Goal: Communication & Community: Connect with others

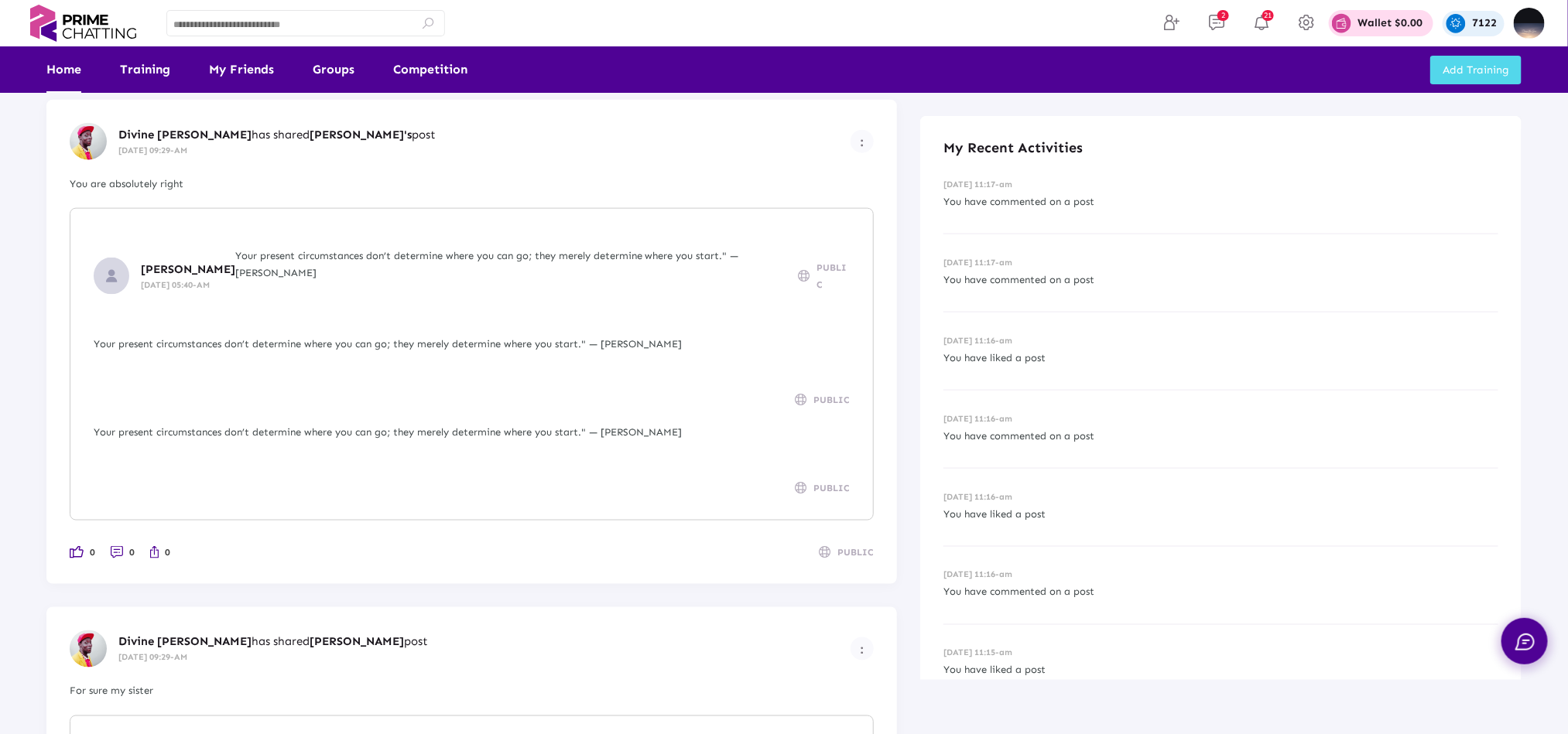
scroll to position [998, 0]
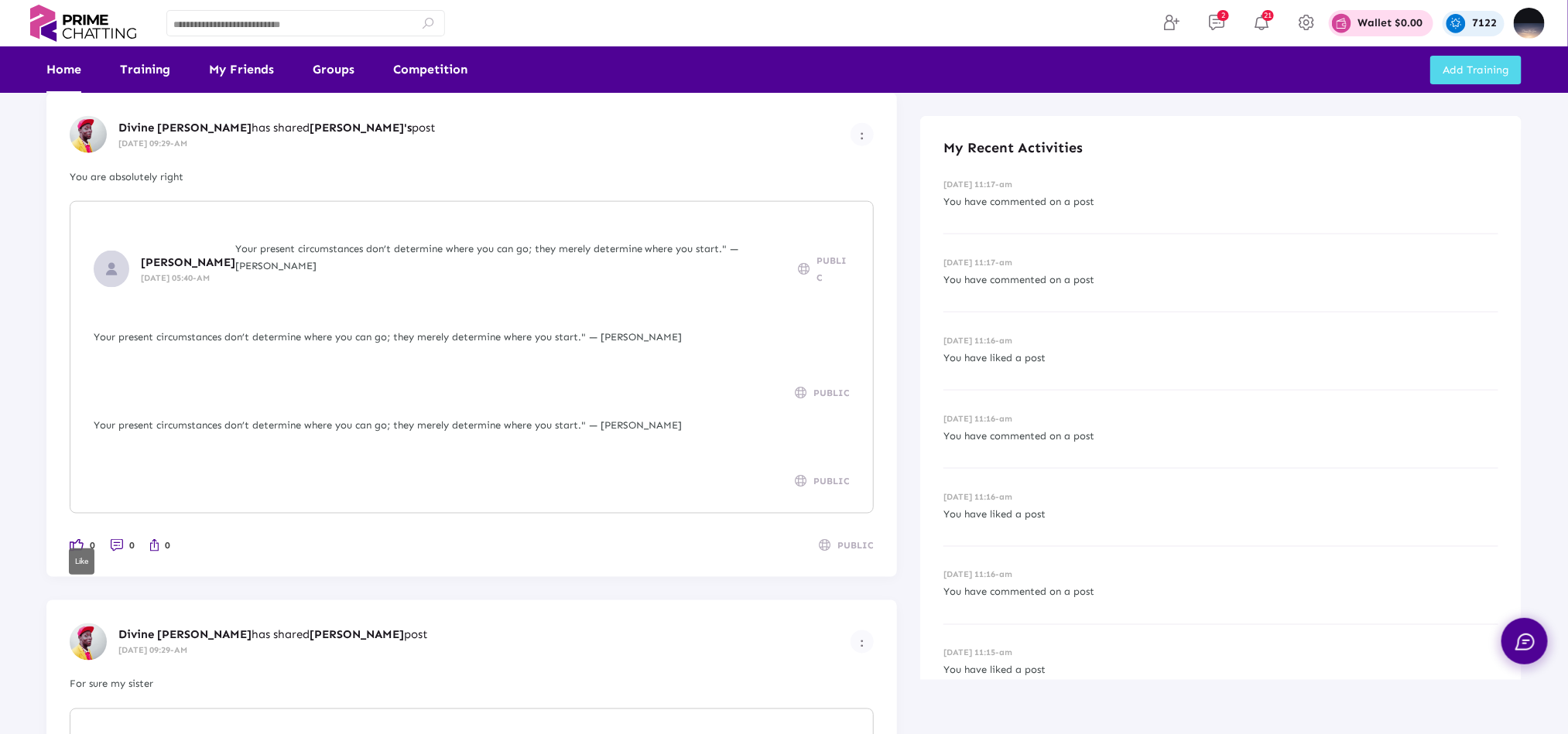
click at [79, 539] on img at bounding box center [76, 545] width 14 height 12
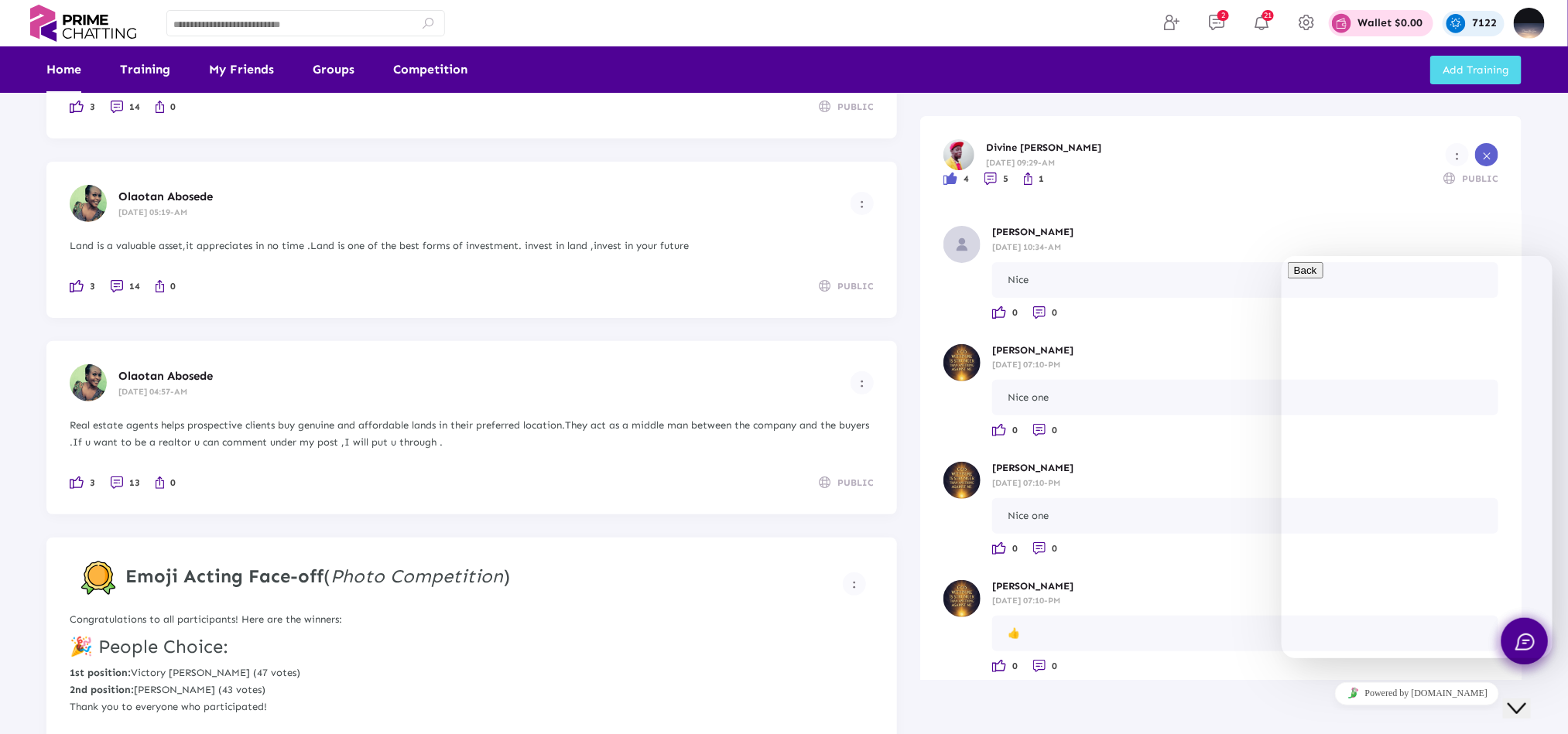
scroll to position [2090, 0]
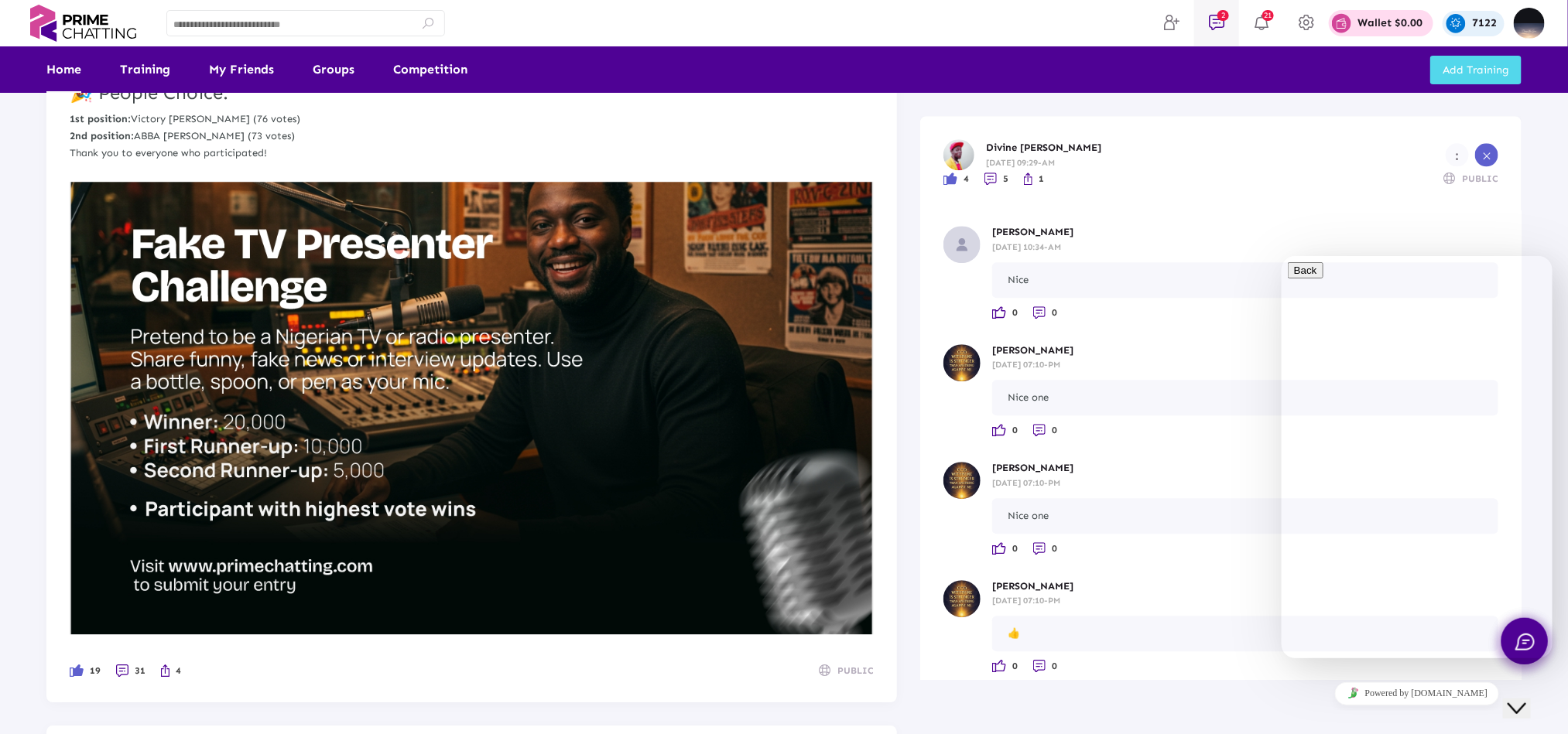
click at [1217, 22] on icon at bounding box center [1216, 23] width 24 height 19
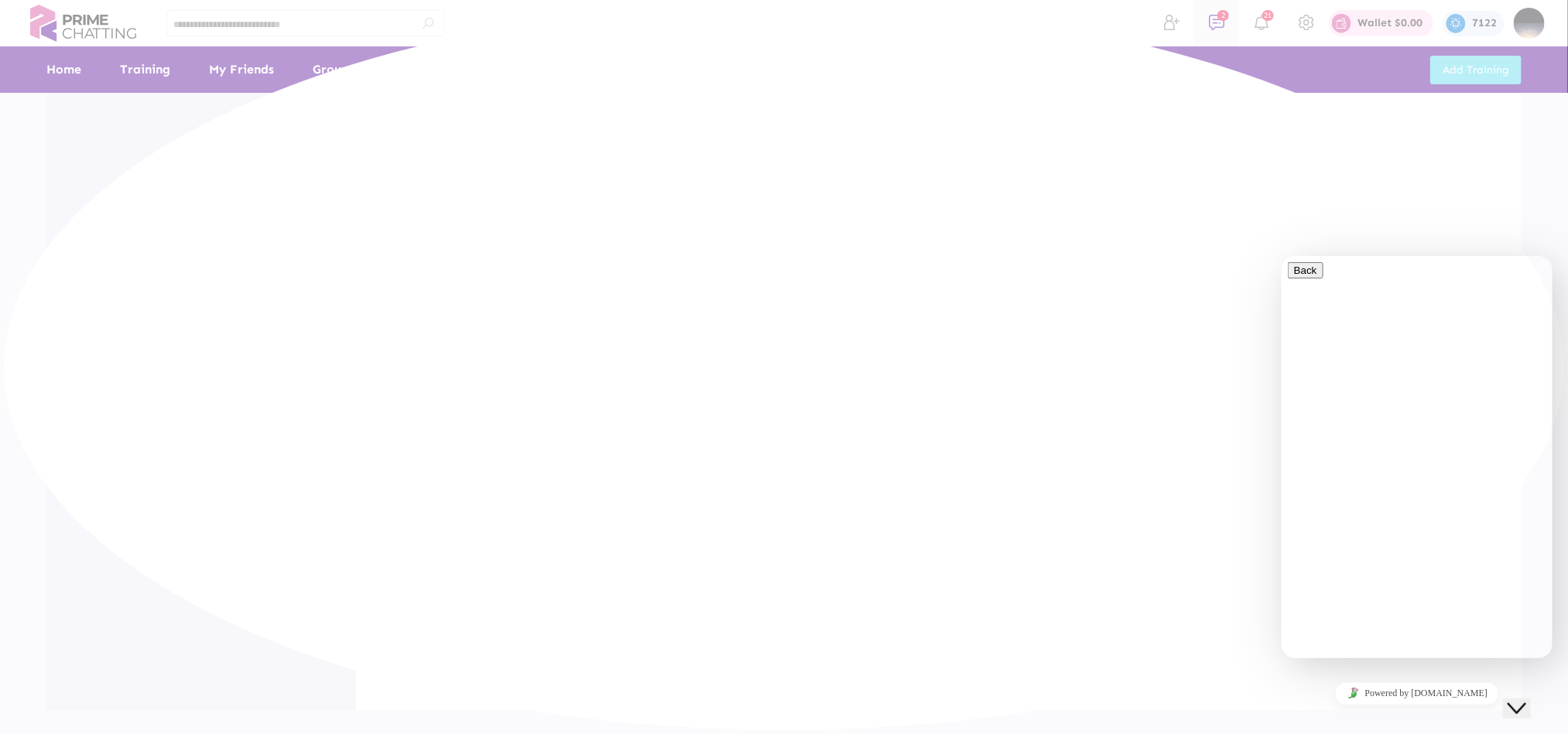
scroll to position [193, 0]
